Goal: Transaction & Acquisition: Purchase product/service

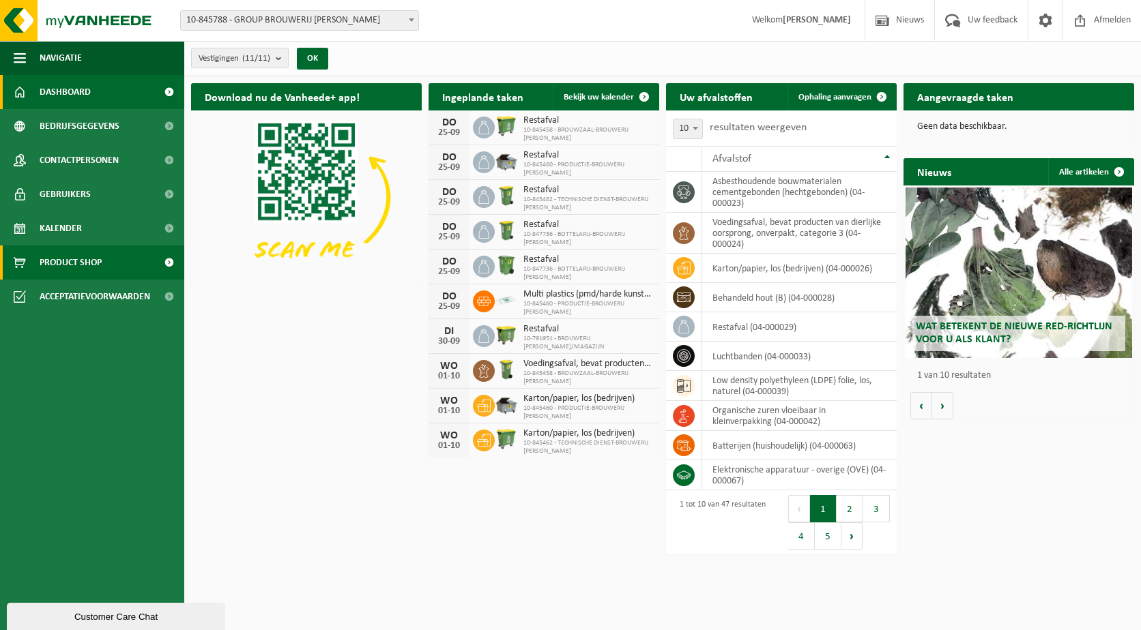
click at [91, 265] on span "Product Shop" at bounding box center [71, 263] width 62 height 34
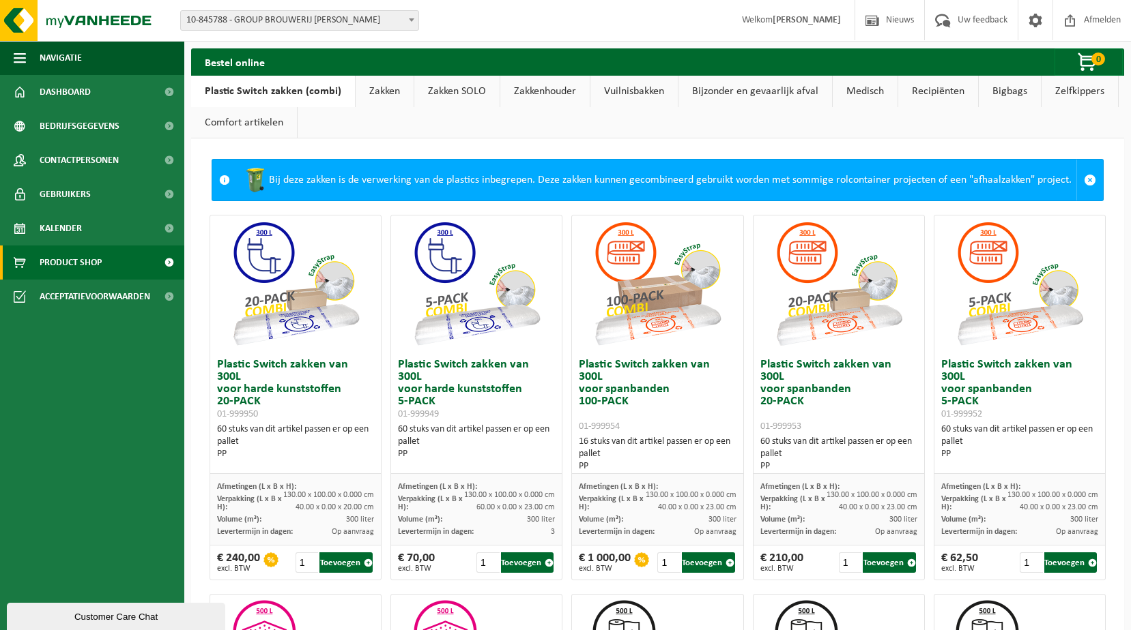
click at [380, 89] on link "Zakken" at bounding box center [384, 91] width 58 height 31
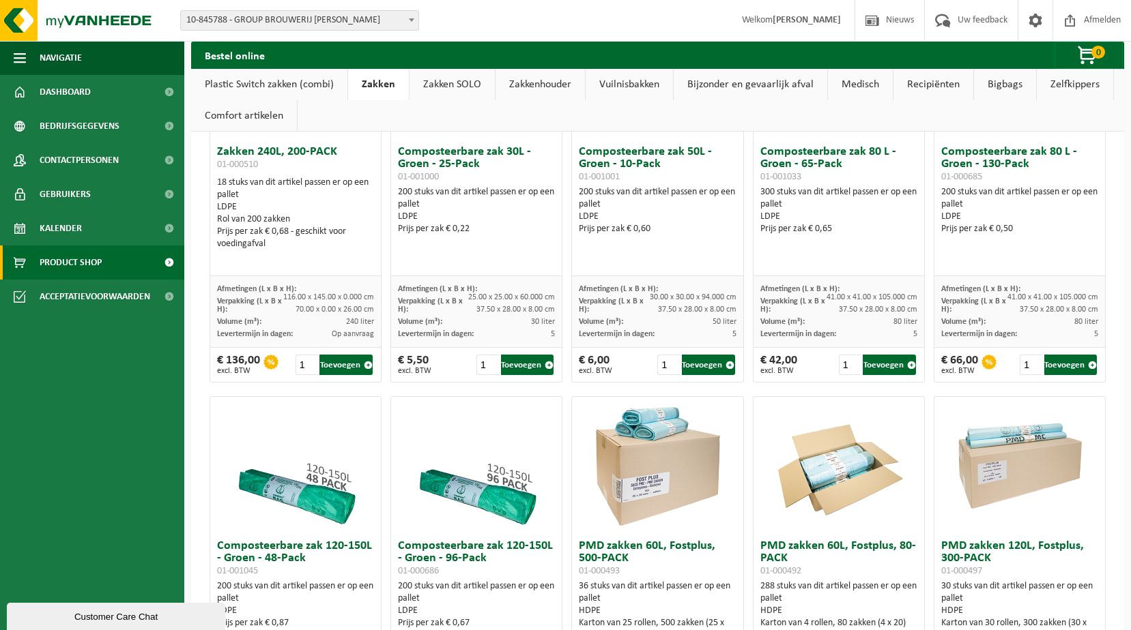
scroll to position [601, 0]
click at [454, 82] on link "Zakken SOLO" at bounding box center [451, 84] width 85 height 31
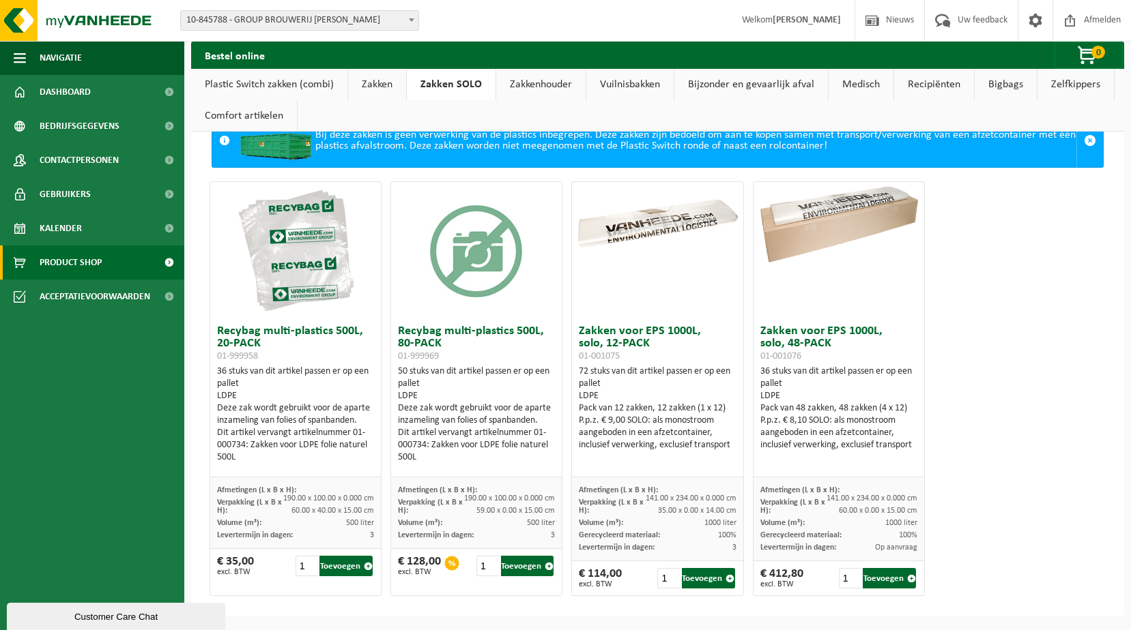
click at [306, 257] on img at bounding box center [295, 250] width 136 height 136
click at [351, 566] on button "Toevoegen" at bounding box center [345, 566] width 53 height 20
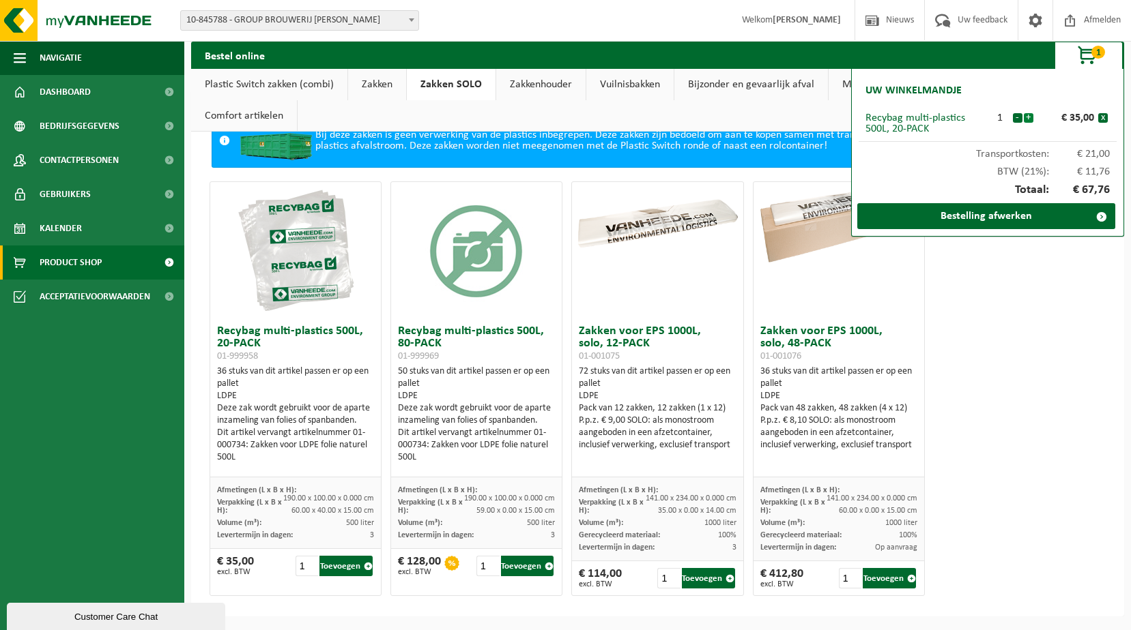
click at [1027, 116] on button "+" at bounding box center [1028, 118] width 10 height 10
click at [974, 214] on link "Bestelling afwerken" at bounding box center [986, 216] width 258 height 26
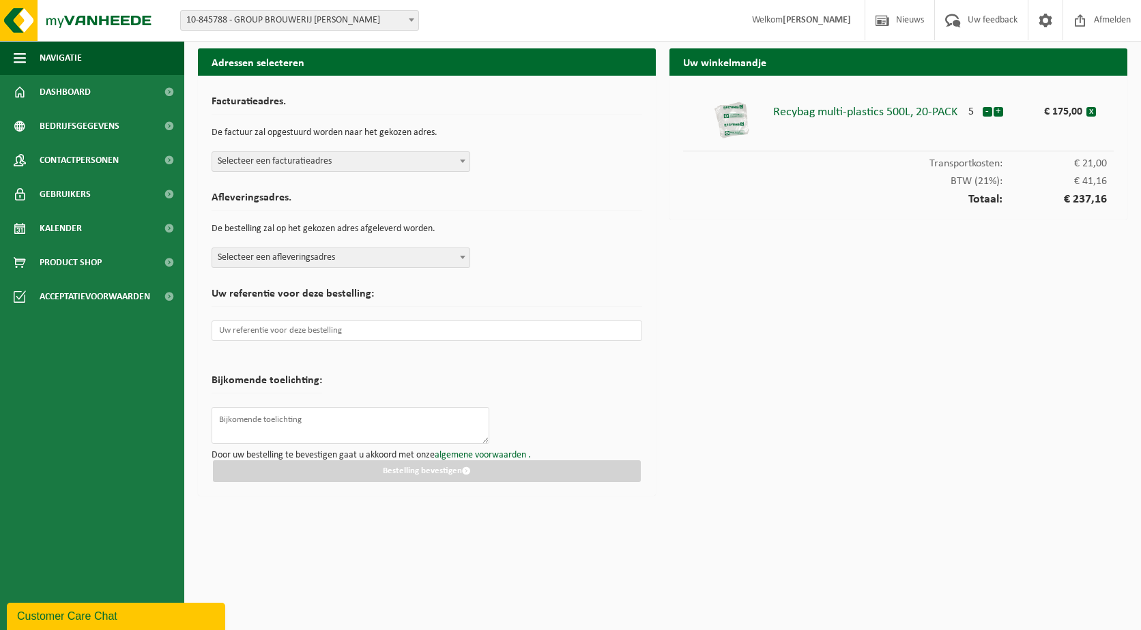
click at [457, 160] on span at bounding box center [463, 161] width 14 height 18
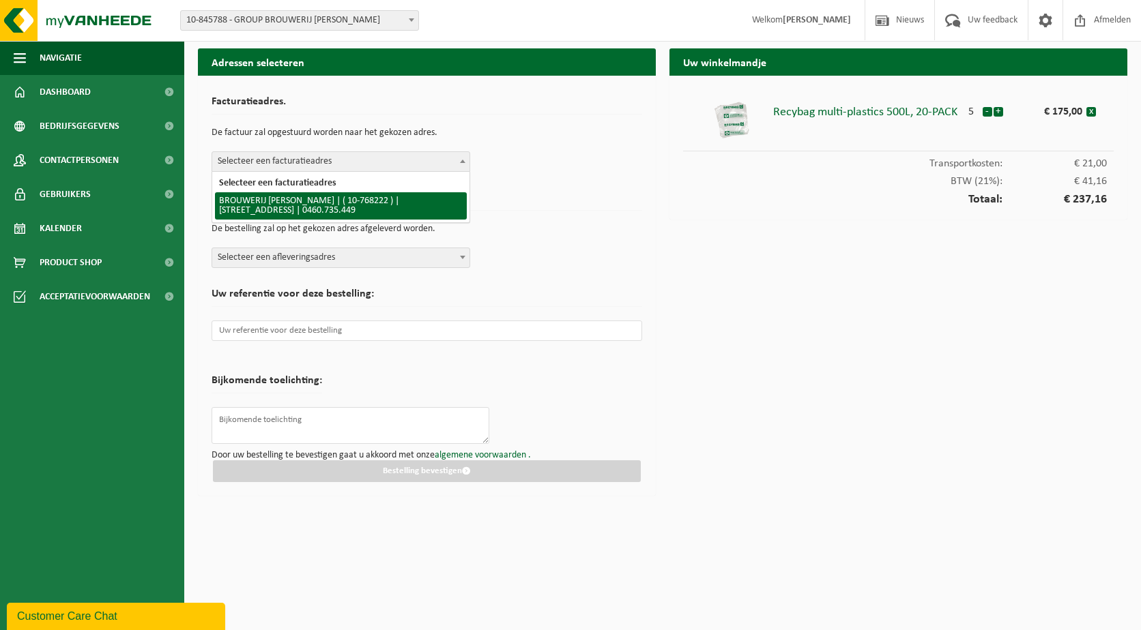
select select "14207"
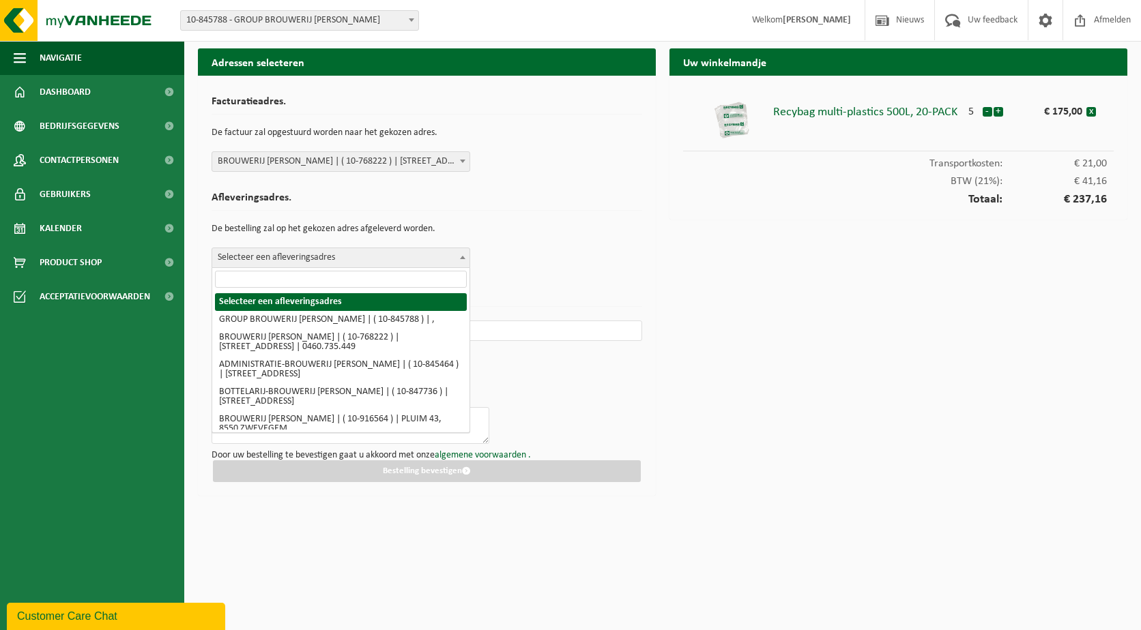
click at [454, 259] on span "Selecteer een afleveringsadres" at bounding box center [340, 257] width 257 height 19
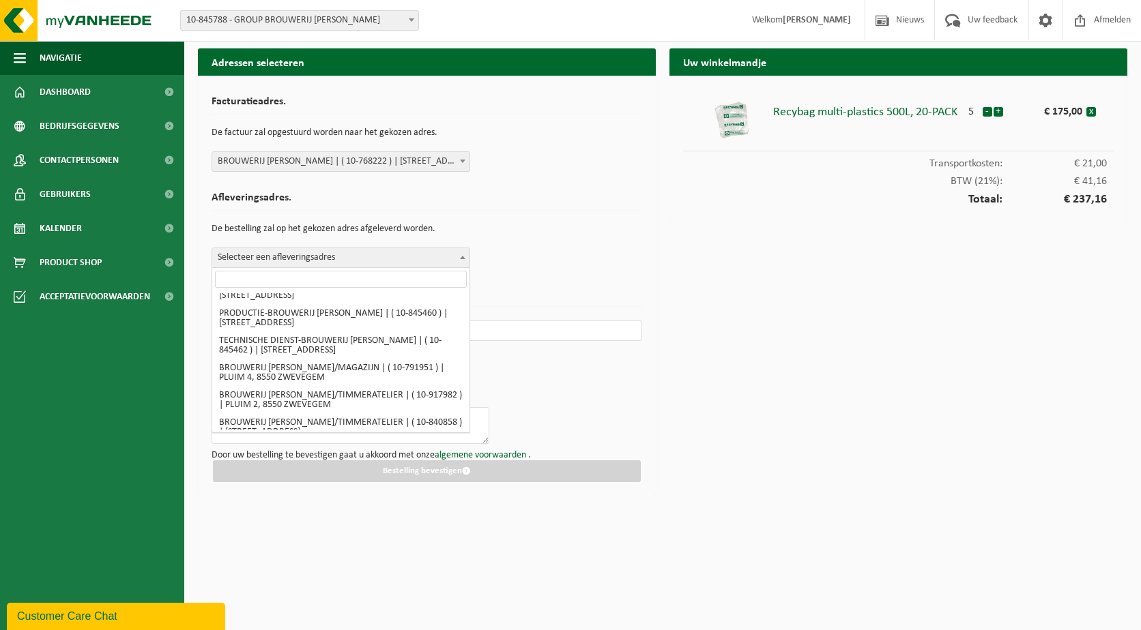
scroll to position [181, 0]
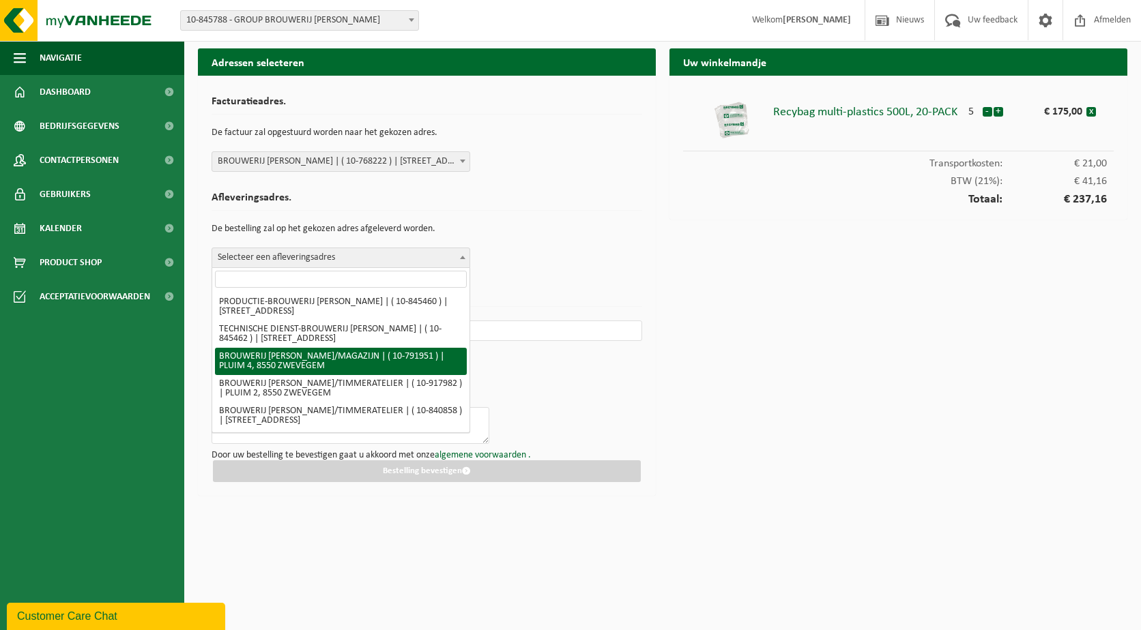
select select "35077"
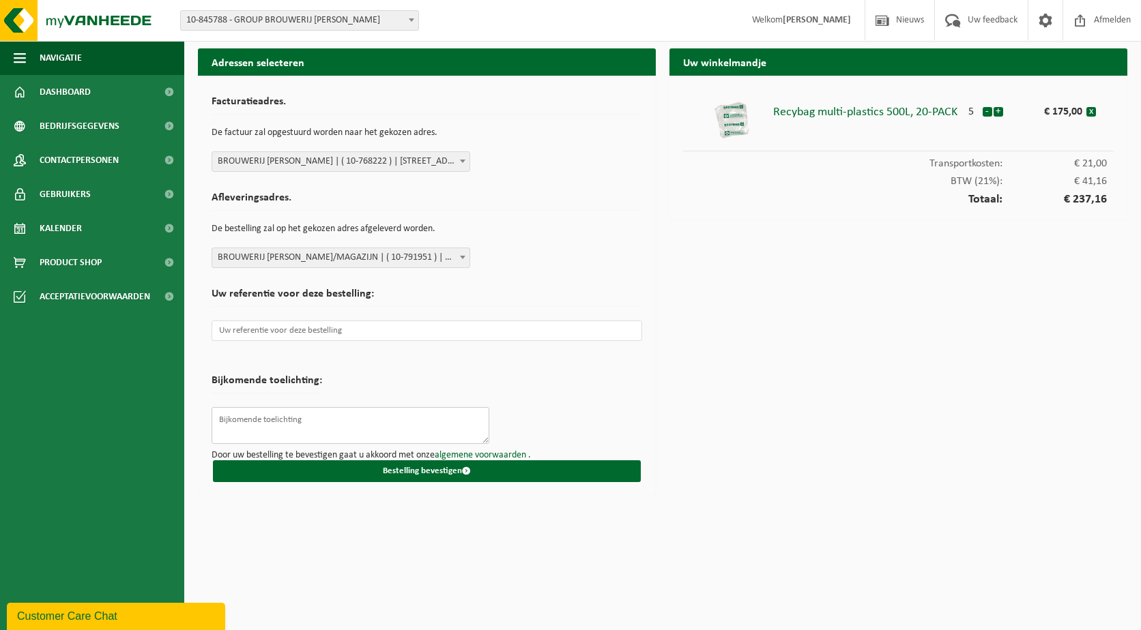
click at [271, 420] on textarea at bounding box center [351, 425] width 278 height 37
click at [466, 257] on span at bounding box center [463, 257] width 14 height 18
click at [253, 332] on input "text" at bounding box center [427, 331] width 431 height 20
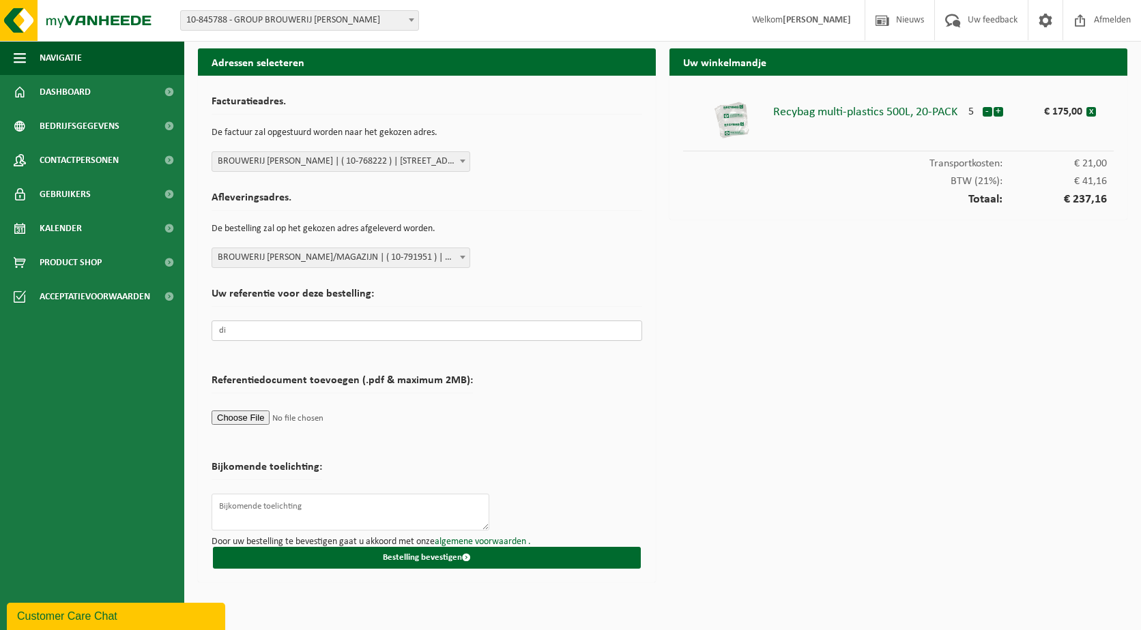
type input "d"
type input "Dimitrie Himpe"
